Goal: Complete application form

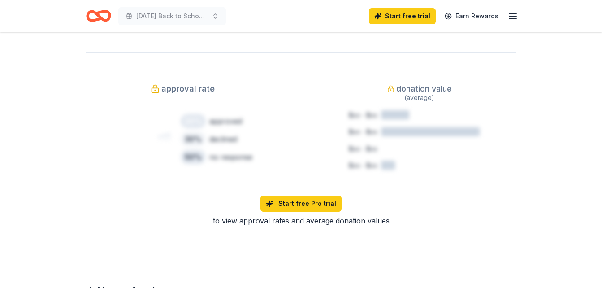
scroll to position [682, 0]
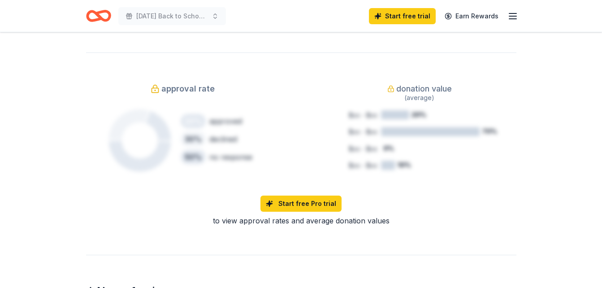
click at [513, 17] on icon "button" at bounding box center [513, 16] width 11 height 11
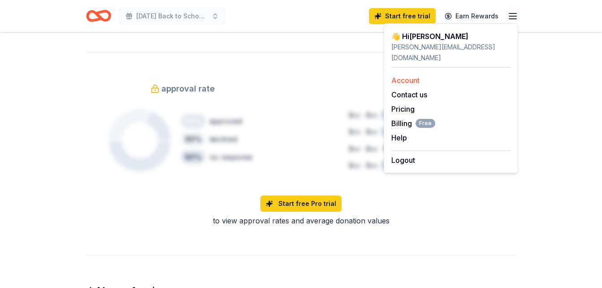
click at [408, 76] on link "Account" at bounding box center [406, 80] width 28 height 9
click at [556, 69] on div "Rolling Share Project Glimmer New • 1 reviews 4 applies last week approval rate…" at bounding box center [301, 24] width 602 height 1349
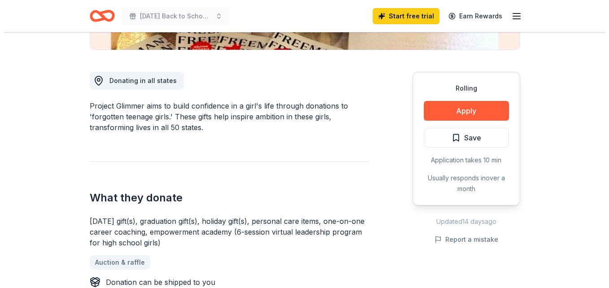
scroll to position [251, 0]
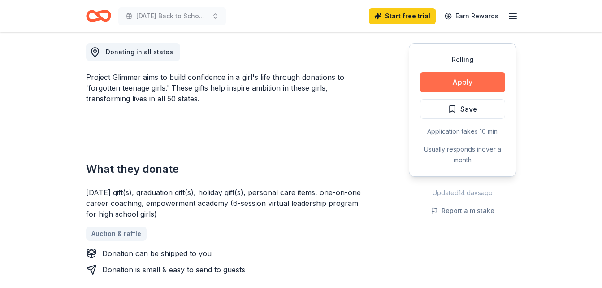
click at [456, 89] on button "Apply" at bounding box center [462, 82] width 85 height 20
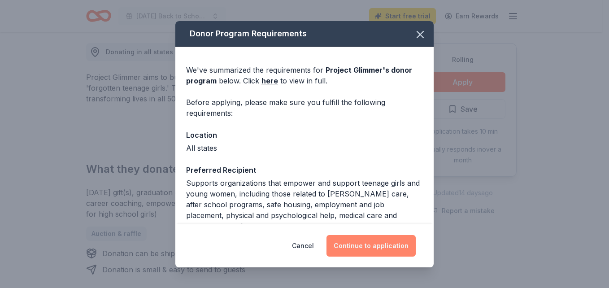
click at [366, 241] on button "Continue to application" at bounding box center [370, 246] width 89 height 22
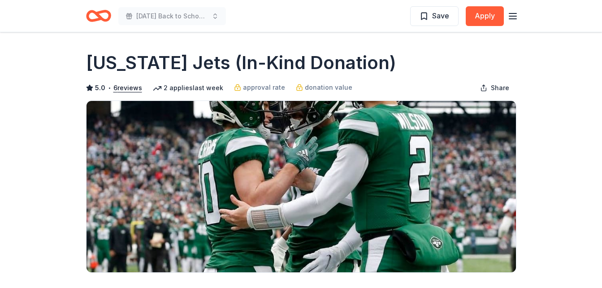
click at [512, 18] on icon "button" at bounding box center [513, 16] width 11 height 11
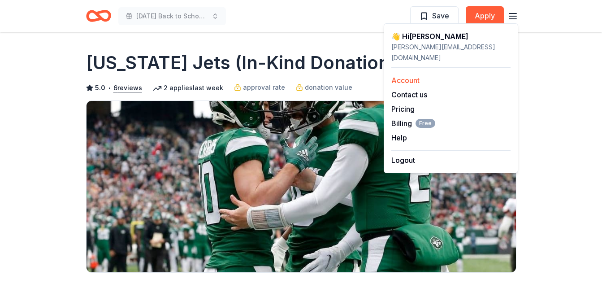
click at [408, 76] on link "Account" at bounding box center [406, 80] width 28 height 9
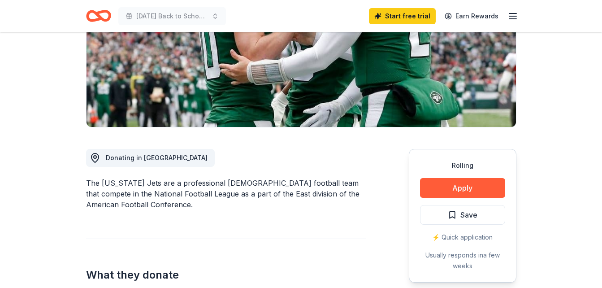
scroll to position [143, 0]
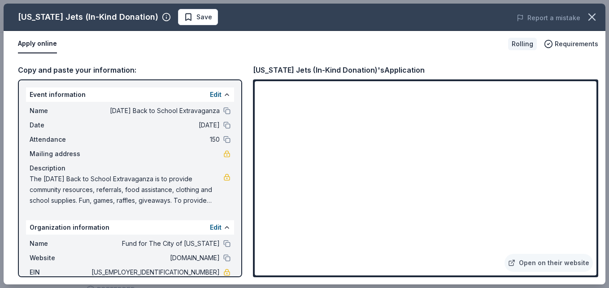
scroll to position [29, 0]
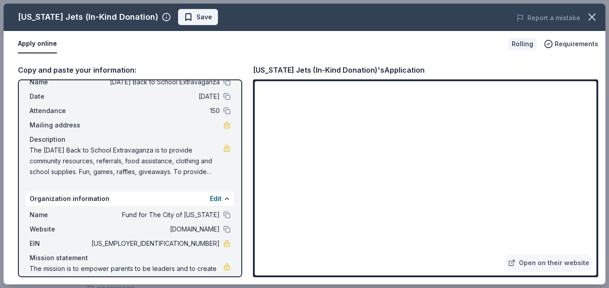
click at [185, 19] on span "Save" at bounding box center [198, 17] width 28 height 11
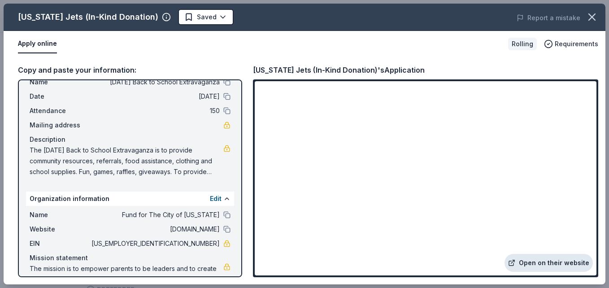
click at [532, 262] on link "Open on their website" at bounding box center [549, 263] width 88 height 18
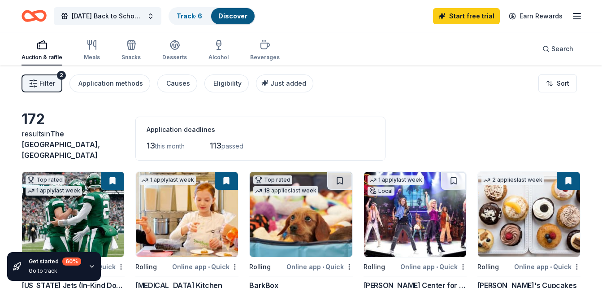
click at [574, 13] on line "button" at bounding box center [577, 13] width 7 height 0
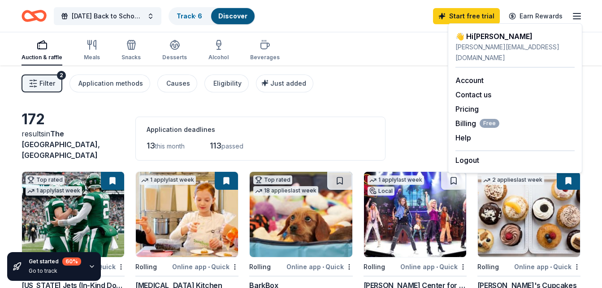
click at [593, 80] on div "Filter 2 Application methods Causes Eligibility Just added Sort" at bounding box center [301, 83] width 602 height 36
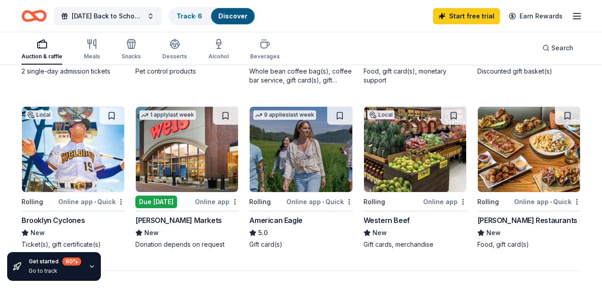
scroll to position [574, 0]
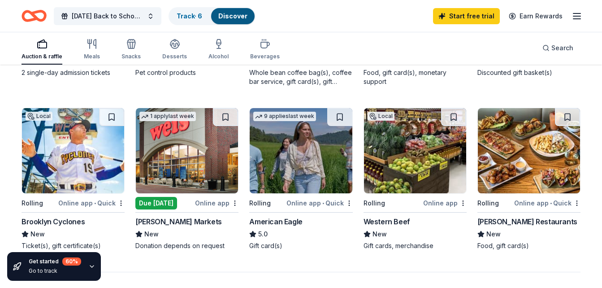
click at [274, 183] on img at bounding box center [301, 150] width 102 height 85
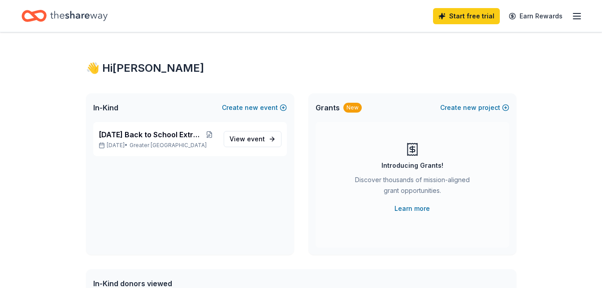
click at [580, 14] on icon "button" at bounding box center [577, 16] width 11 height 11
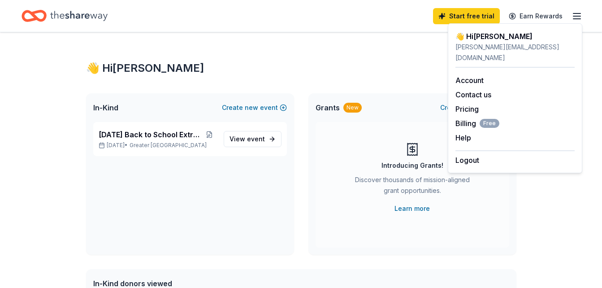
click at [84, 14] on icon "Home" at bounding box center [78, 16] width 57 height 10
